Goal: Task Accomplishment & Management: Manage account settings

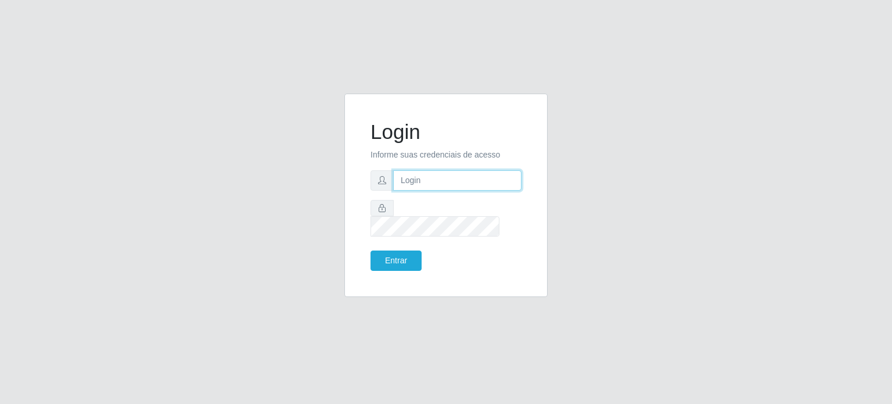
click at [435, 188] on input "text" at bounding box center [457, 180] width 128 height 20
type input "83991199957"
click at [370, 250] on button "Entrar" at bounding box center [395, 260] width 51 height 20
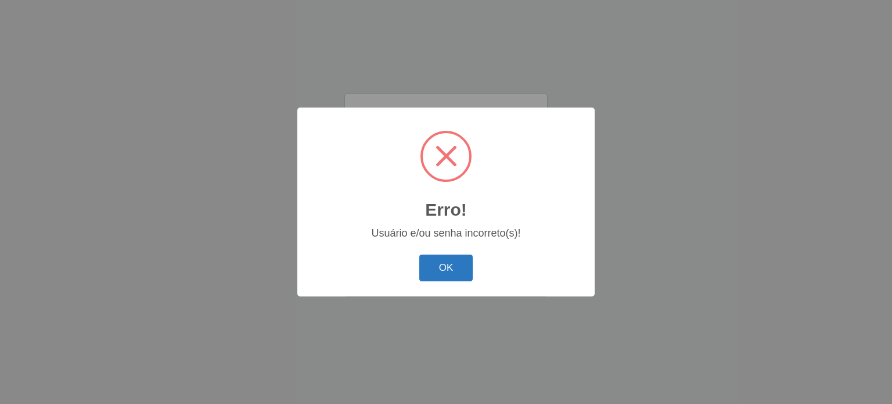
click at [445, 271] on button "OK" at bounding box center [446, 267] width 54 height 27
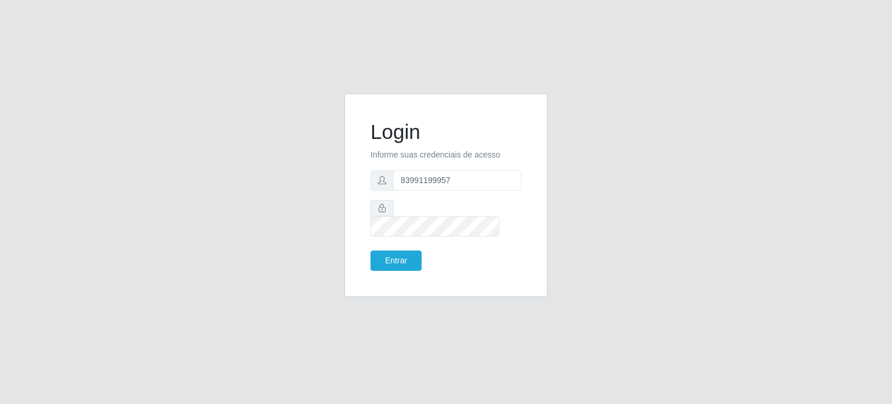
click at [387, 216] on span at bounding box center [381, 208] width 23 height 16
click at [370, 250] on button "Entrar" at bounding box center [395, 260] width 51 height 20
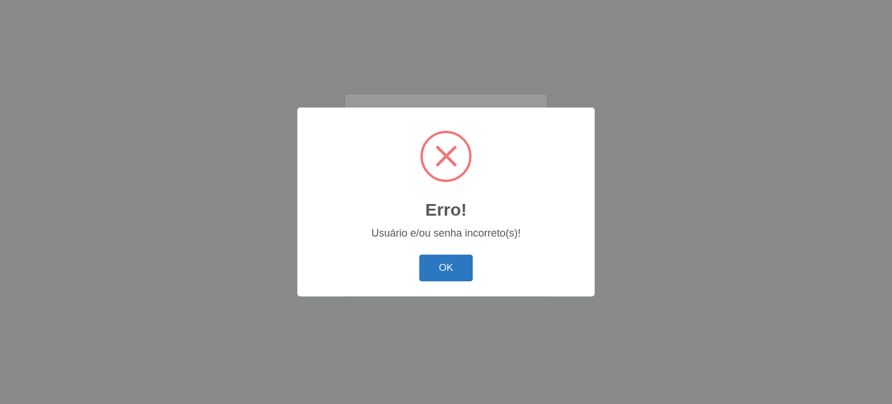
click at [430, 260] on button "OK" at bounding box center [446, 267] width 54 height 27
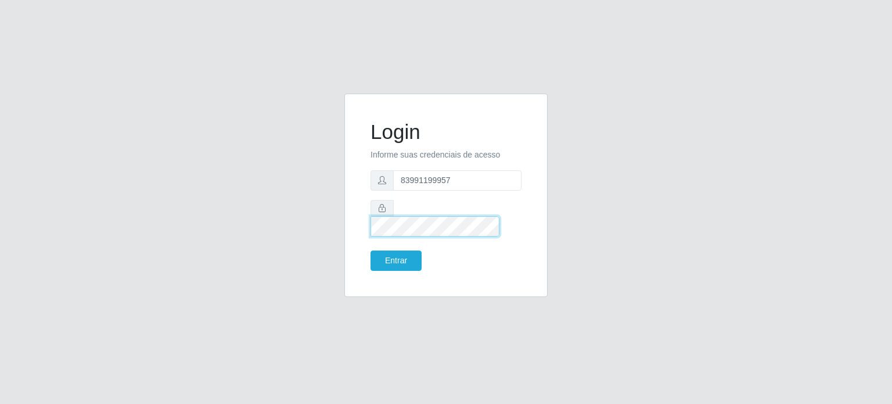
click at [370, 250] on button "Entrar" at bounding box center [395, 260] width 51 height 20
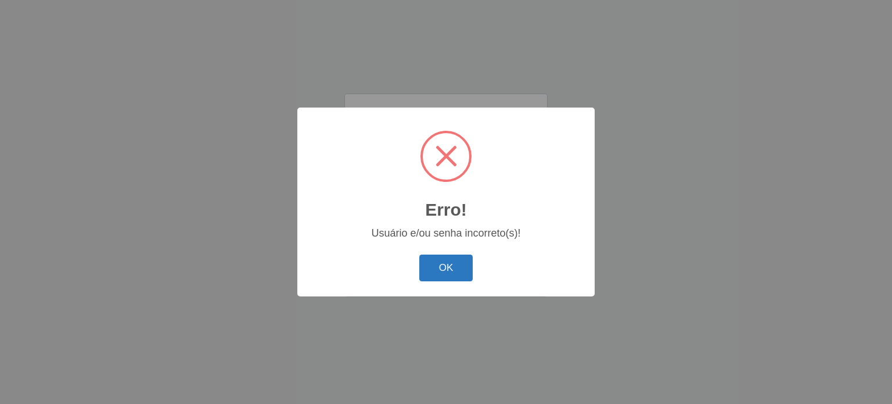
click at [440, 280] on button "OK" at bounding box center [446, 267] width 54 height 27
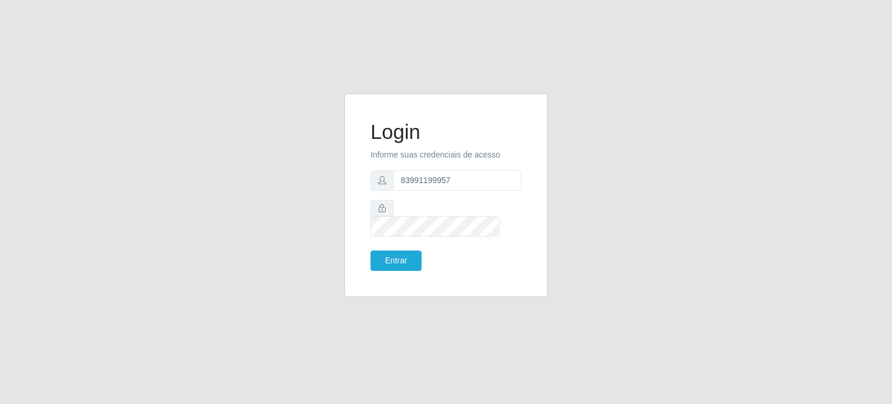
click at [386, 216] on span at bounding box center [381, 208] width 23 height 16
click at [367, 210] on div "Login Informe suas credenciais de acesso 83991199957 Entrar" at bounding box center [446, 195] width 174 height 174
click at [370, 250] on button "Entrar" at bounding box center [395, 260] width 51 height 20
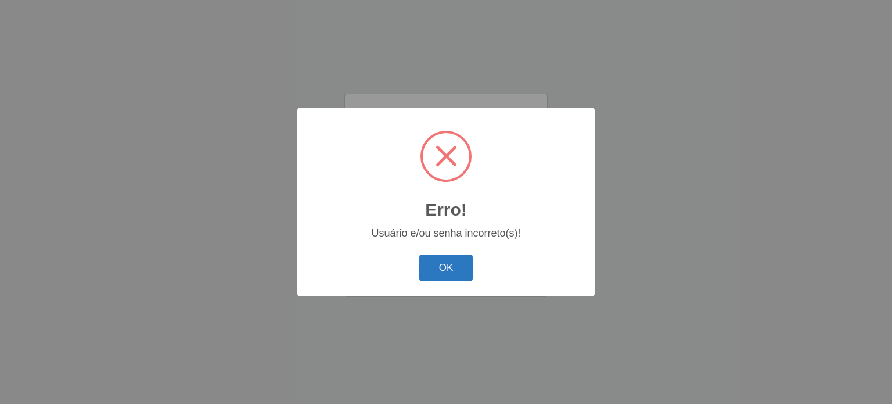
click at [463, 271] on button "OK" at bounding box center [446, 267] width 54 height 27
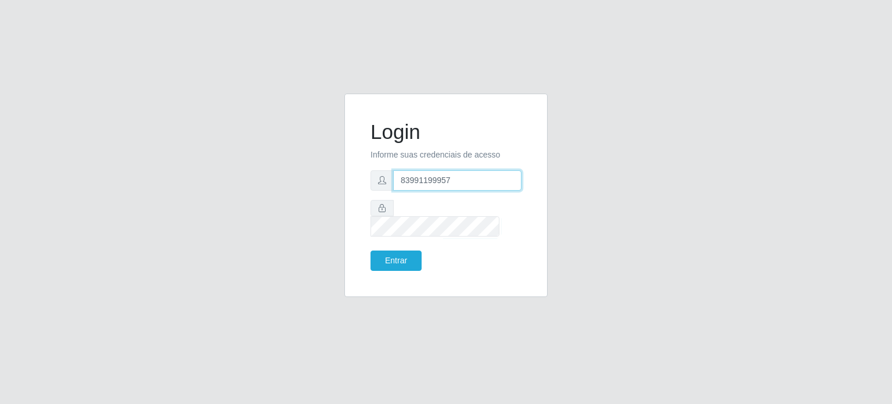
click at [461, 190] on input "83991199957" at bounding box center [457, 180] width 128 height 20
